Goal: Task Accomplishment & Management: Manage account settings

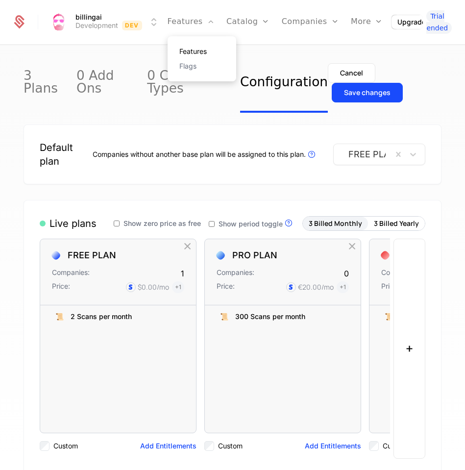
click at [200, 51] on link "Features" at bounding box center [201, 51] width 45 height 7
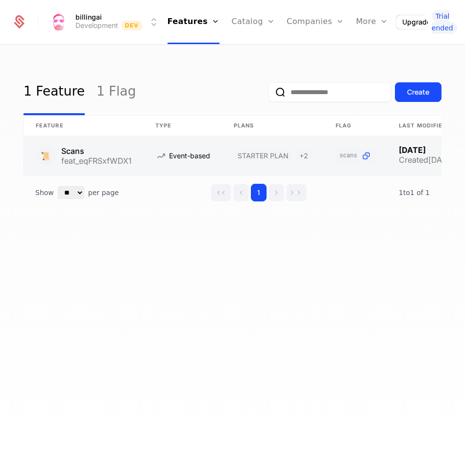
click at [131, 150] on link at bounding box center [84, 155] width 120 height 39
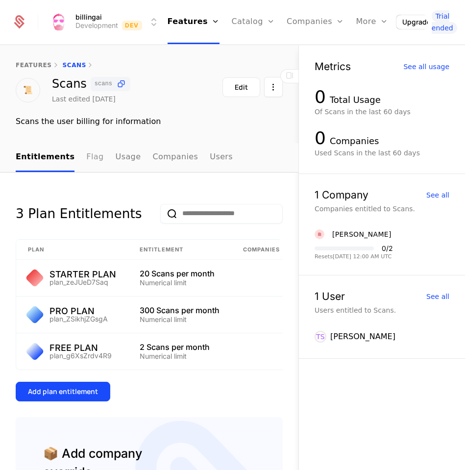
click at [86, 155] on link "Flag" at bounding box center [94, 157] width 17 height 29
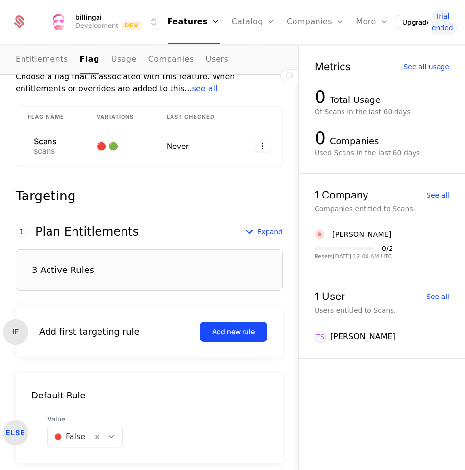
scroll to position [162, 0]
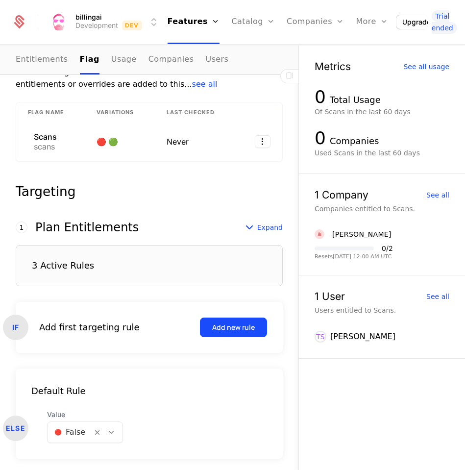
click at [77, 278] on div "3 Active Rules" at bounding box center [149, 265] width 267 height 41
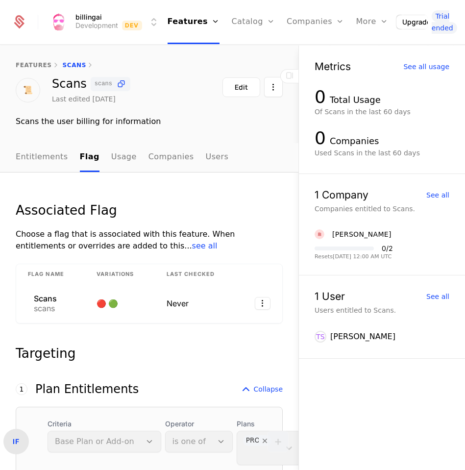
scroll to position [0, 0]
click at [24, 65] on link "features" at bounding box center [34, 65] width 36 height 7
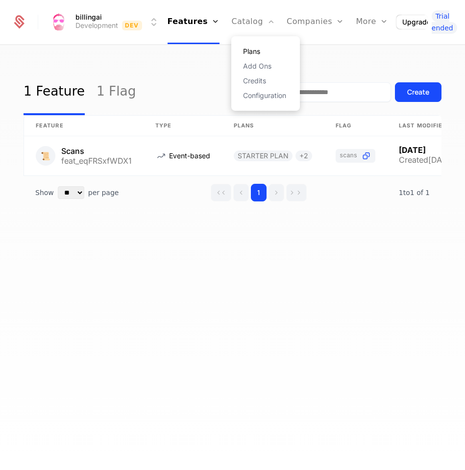
click at [249, 51] on link "Plans" at bounding box center [265, 51] width 45 height 7
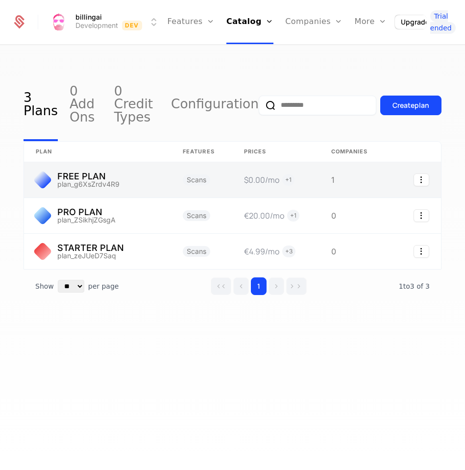
click at [95, 168] on link at bounding box center [97, 179] width 147 height 35
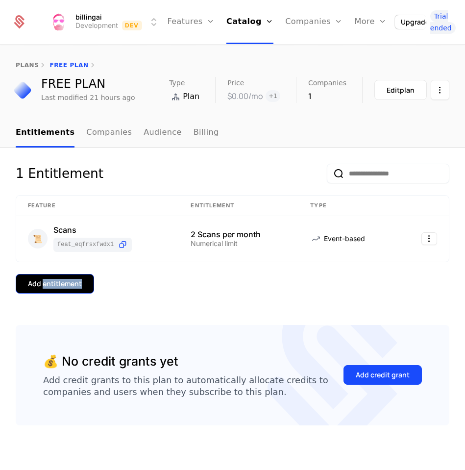
click at [38, 285] on div "Add entitlement" at bounding box center [55, 284] width 54 height 10
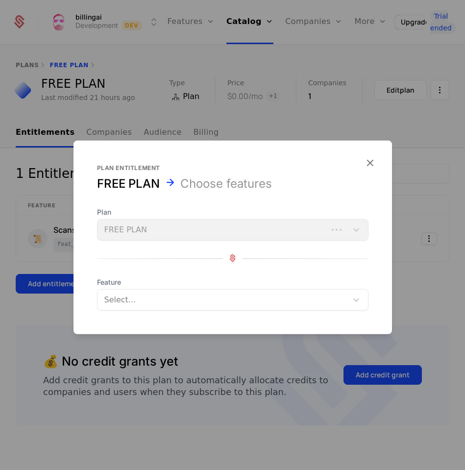
click at [139, 285] on span "Feature" at bounding box center [232, 282] width 271 height 10
click at [139, 297] on div at bounding box center [223, 300] width 236 height 14
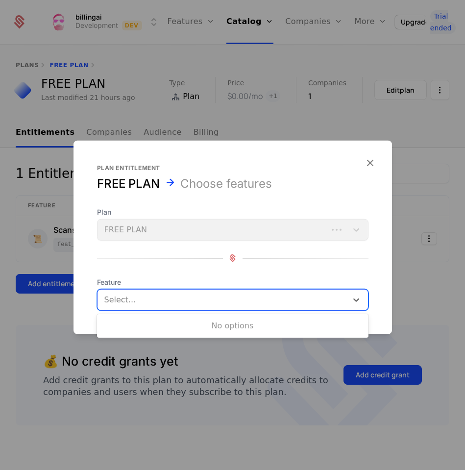
click at [156, 230] on div "Plan FREE PLAN" at bounding box center [232, 223] width 271 height 33
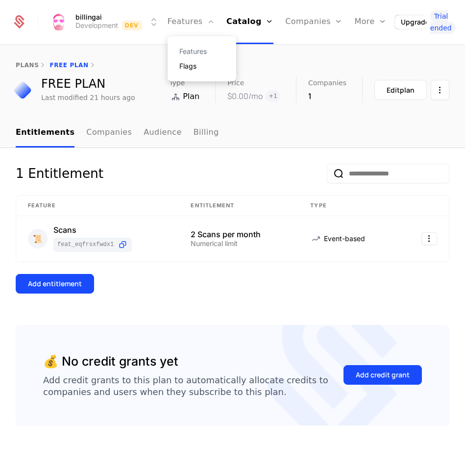
click at [199, 67] on link "Flags" at bounding box center [201, 66] width 45 height 7
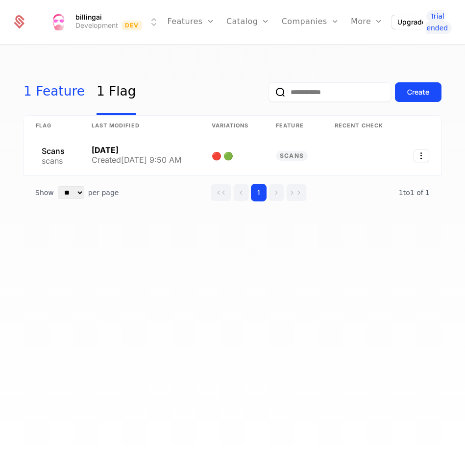
click at [56, 92] on link "1 Feature" at bounding box center [54, 92] width 61 height 46
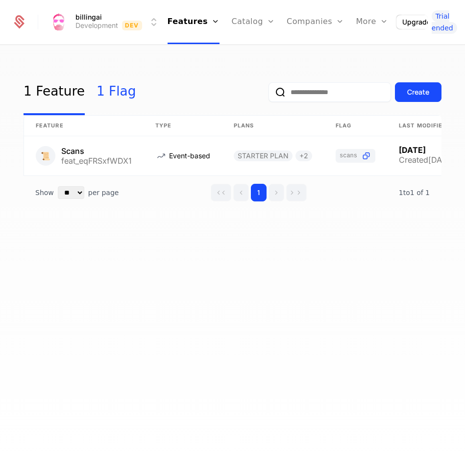
click at [102, 88] on link "1 Flag" at bounding box center [117, 92] width 40 height 46
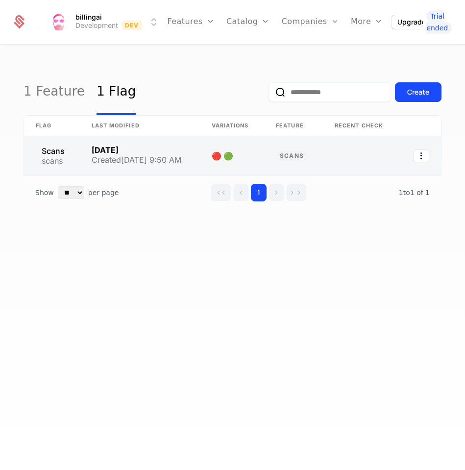
click at [58, 154] on link at bounding box center [52, 155] width 56 height 39
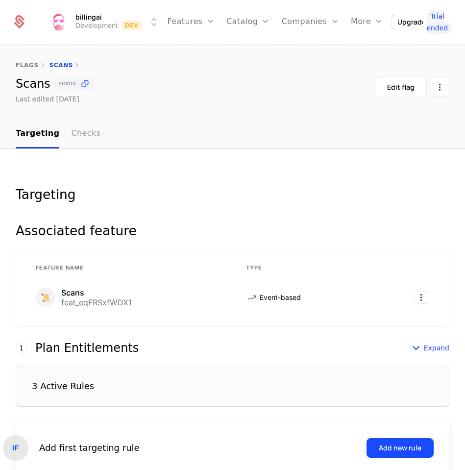
click at [79, 132] on link "Checks" at bounding box center [85, 134] width 29 height 29
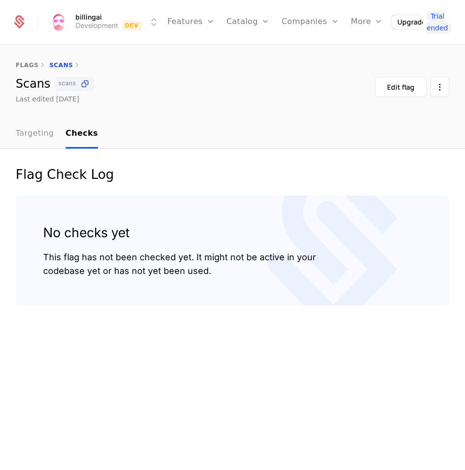
click at [37, 133] on link "Targeting" at bounding box center [35, 134] width 38 height 29
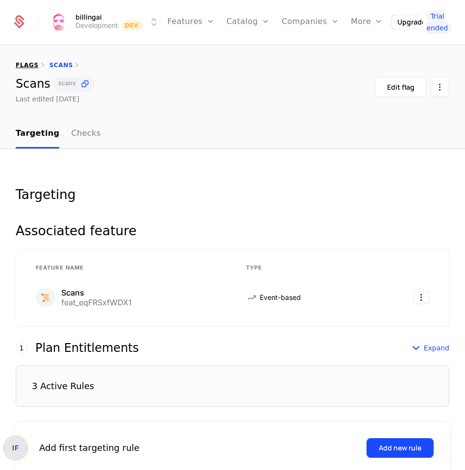
click at [32, 64] on link "flags" at bounding box center [27, 65] width 23 height 7
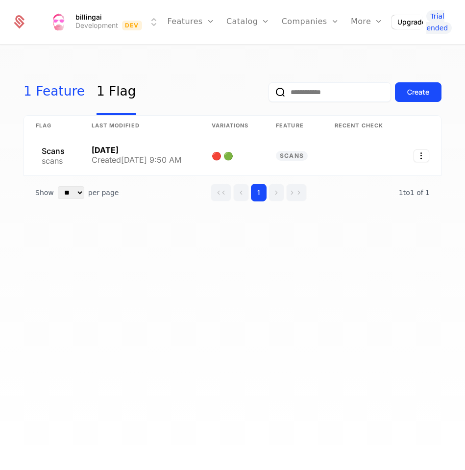
click at [49, 95] on link "1 Feature" at bounding box center [54, 92] width 61 height 46
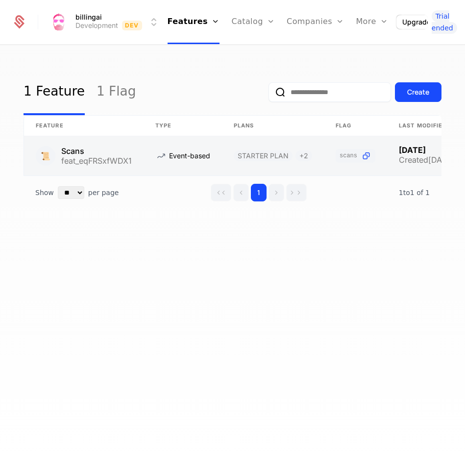
click at [97, 159] on link at bounding box center [84, 155] width 120 height 39
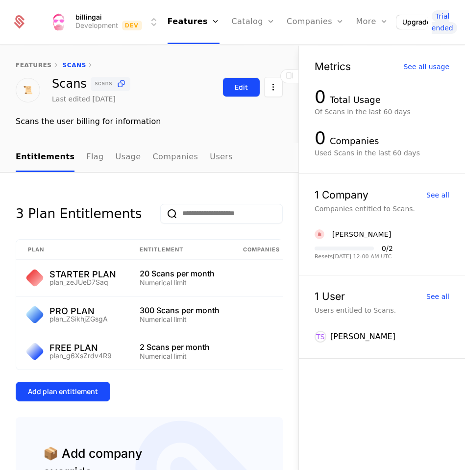
click at [242, 83] on div "Edit" at bounding box center [241, 87] width 13 height 10
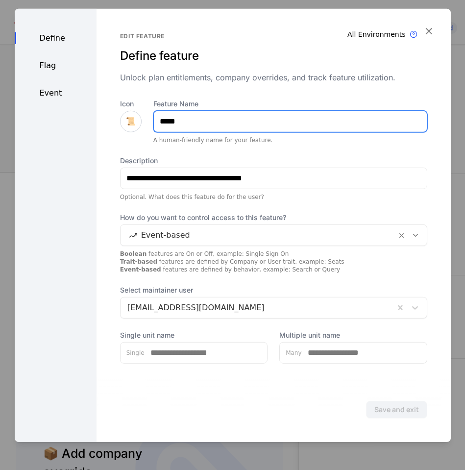
click at [186, 123] on input "*****" at bounding box center [290, 121] width 273 height 21
type input "*****"
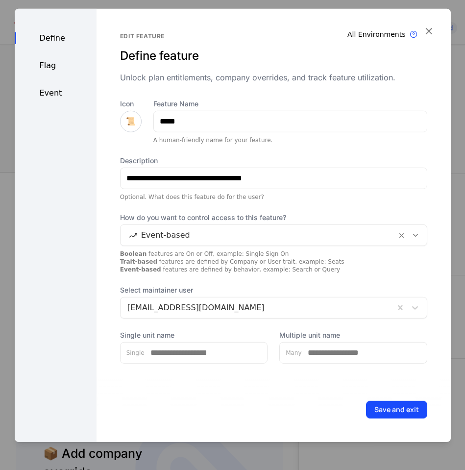
click at [54, 61] on div "Flag" at bounding box center [56, 65] width 82 height 12
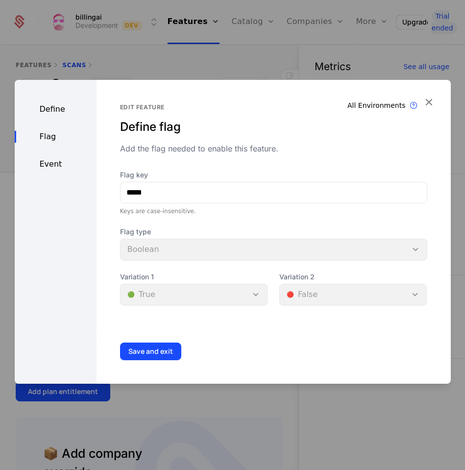
click at [46, 162] on div "Event" at bounding box center [56, 164] width 82 height 12
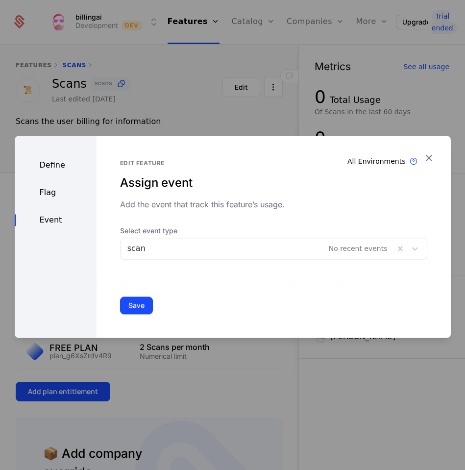
click at [50, 193] on div "Flag" at bounding box center [56, 193] width 82 height 12
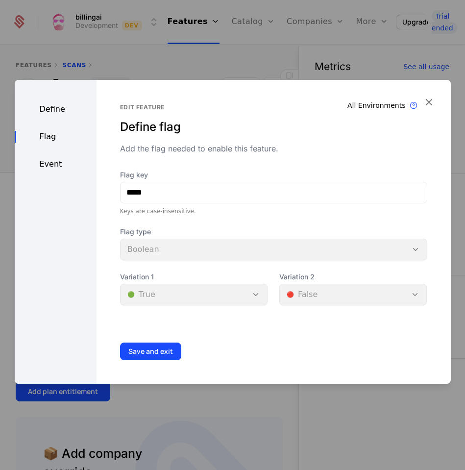
click at [49, 111] on div "Define" at bounding box center [56, 109] width 82 height 12
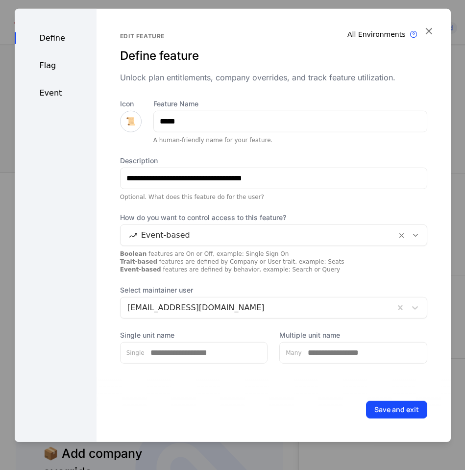
click at [56, 39] on div "Define" at bounding box center [56, 38] width 82 height 12
click at [50, 68] on div "Flag" at bounding box center [56, 65] width 82 height 12
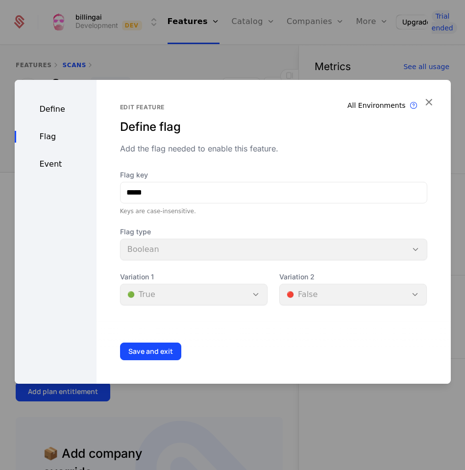
click at [58, 113] on div "Define" at bounding box center [56, 109] width 82 height 12
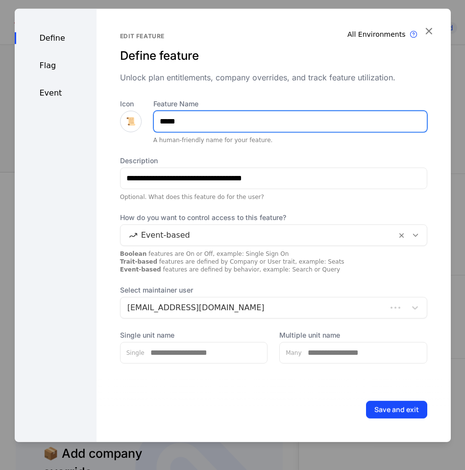
click at [208, 118] on input "*****" at bounding box center [290, 121] width 273 height 21
type input "*********"
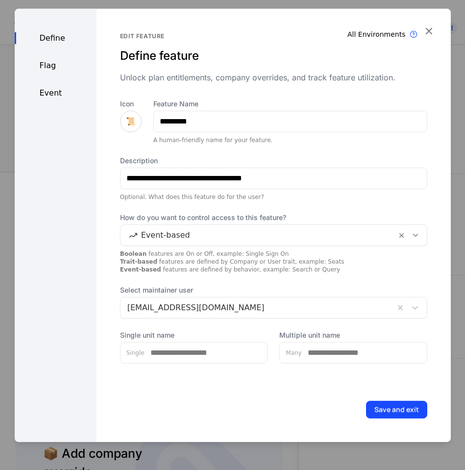
click at [46, 62] on div "Flag" at bounding box center [56, 65] width 82 height 12
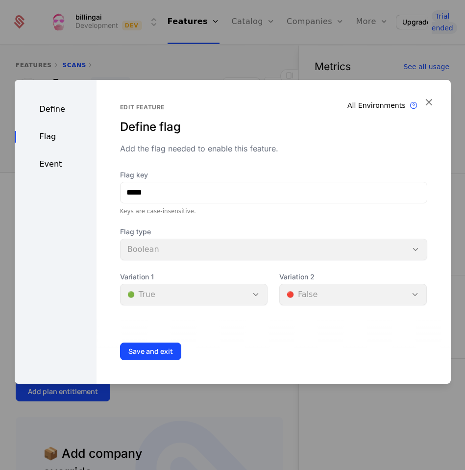
click at [43, 157] on div "Define Flag Event" at bounding box center [56, 232] width 82 height 304
click at [49, 134] on div "Flag" at bounding box center [56, 137] width 82 height 12
click at [46, 167] on div "Event" at bounding box center [56, 164] width 82 height 12
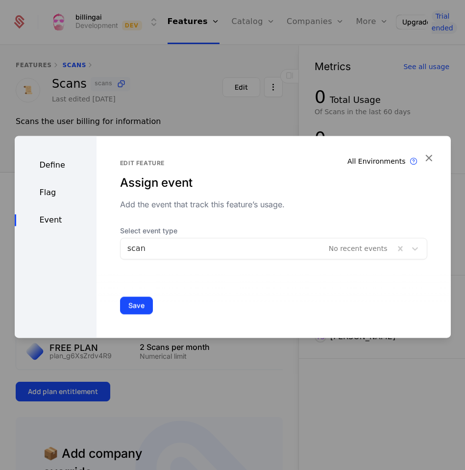
click at [51, 192] on div "Flag" at bounding box center [56, 193] width 82 height 12
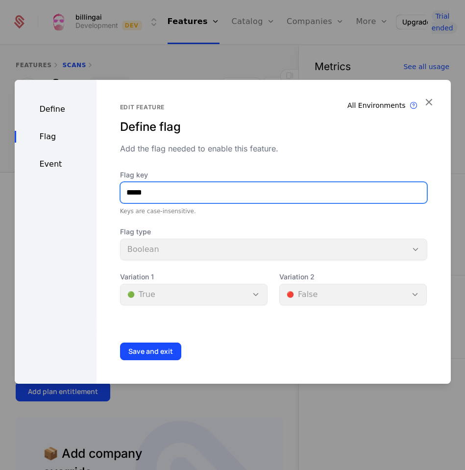
click at [163, 194] on input "*****" at bounding box center [274, 192] width 306 height 21
type input "*********"
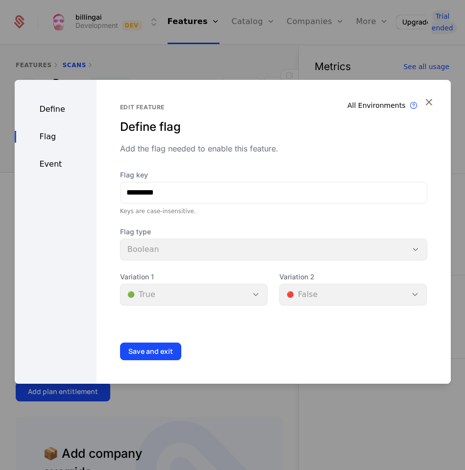
click at [42, 108] on div "Define" at bounding box center [56, 109] width 82 height 12
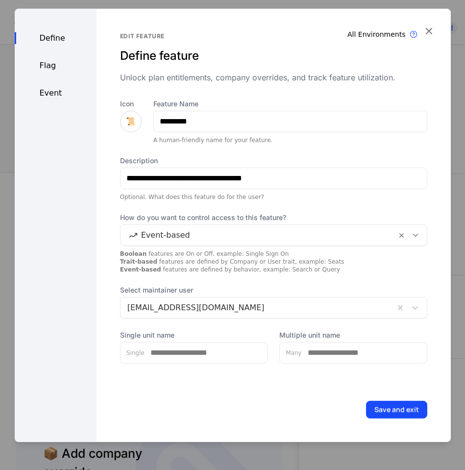
click at [49, 65] on div "Flag" at bounding box center [56, 65] width 82 height 12
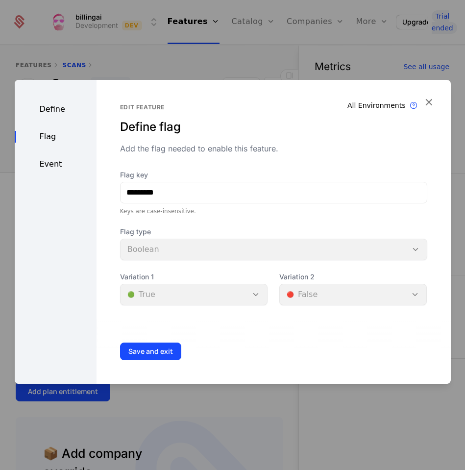
click at [49, 165] on div "Event" at bounding box center [56, 164] width 82 height 12
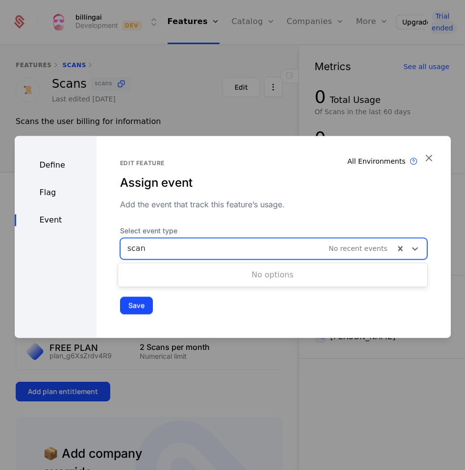
click at [167, 246] on div at bounding box center [257, 249] width 260 height 14
click at [50, 190] on div "Flag" at bounding box center [56, 193] width 82 height 12
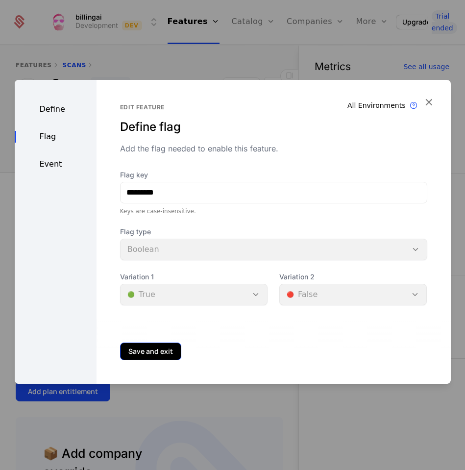
click at [143, 347] on button "Save and exit" at bounding box center [150, 352] width 61 height 18
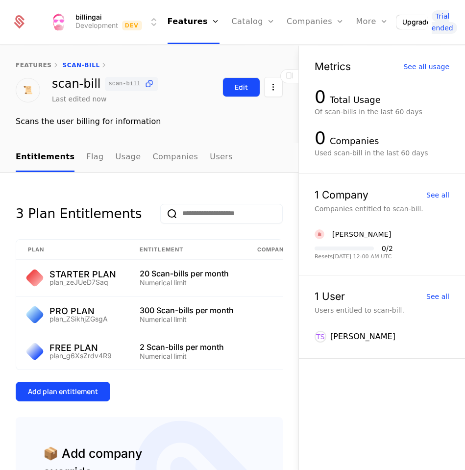
click at [234, 84] on button "Edit" at bounding box center [241, 87] width 38 height 20
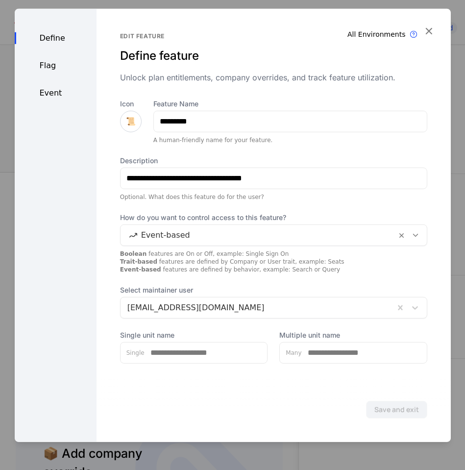
click at [45, 68] on div "Flag" at bounding box center [56, 65] width 82 height 12
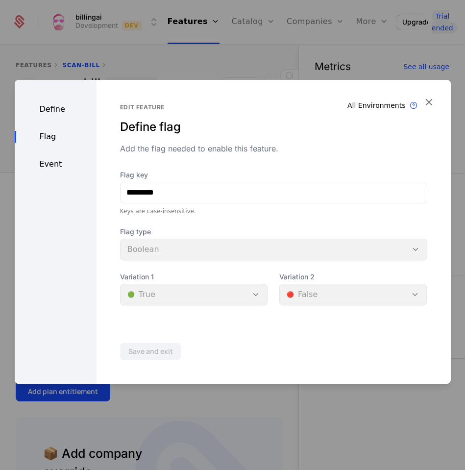
click at [53, 160] on div "Event" at bounding box center [56, 164] width 82 height 12
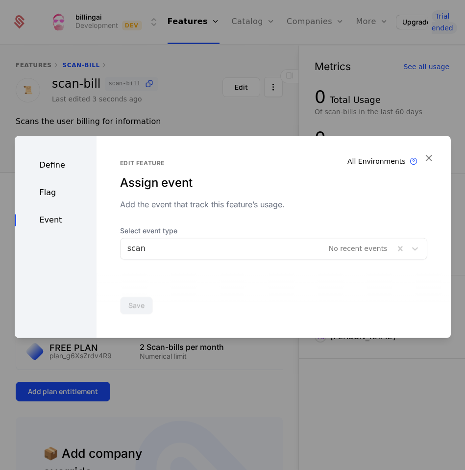
click at [159, 252] on div at bounding box center [257, 249] width 260 height 14
click at [244, 214] on div "Edit feature Assign event Add the event that track this feature’s usage. Select…" at bounding box center [273, 209] width 307 height 100
click at [225, 244] on div at bounding box center [257, 249] width 260 height 14
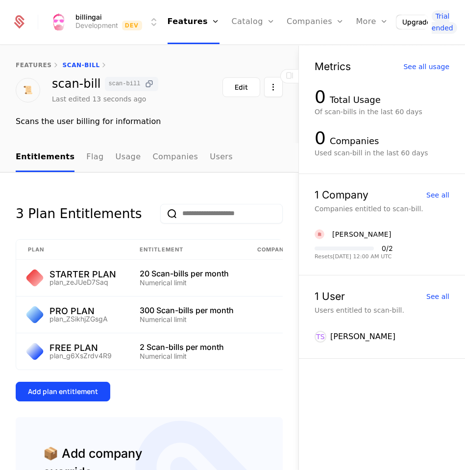
click at [144, 82] on icon at bounding box center [149, 84] width 10 height 10
